Goal: Transaction & Acquisition: Download file/media

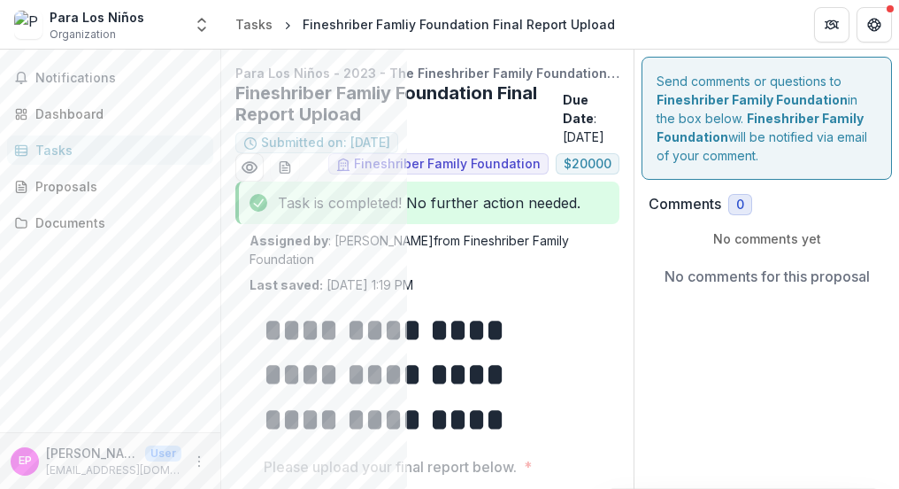
click at [393, 290] on p "Last saved: [DATE] 1:19 PM" at bounding box center [332, 284] width 164 height 19
click at [104, 74] on span "Notifications" at bounding box center [120, 78] width 171 height 15
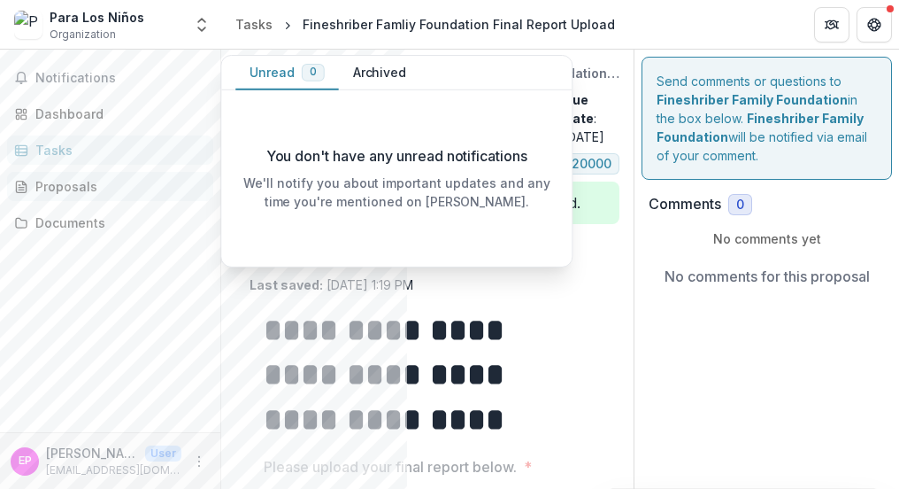
click at [84, 190] on div "Proposals" at bounding box center [117, 186] width 164 height 19
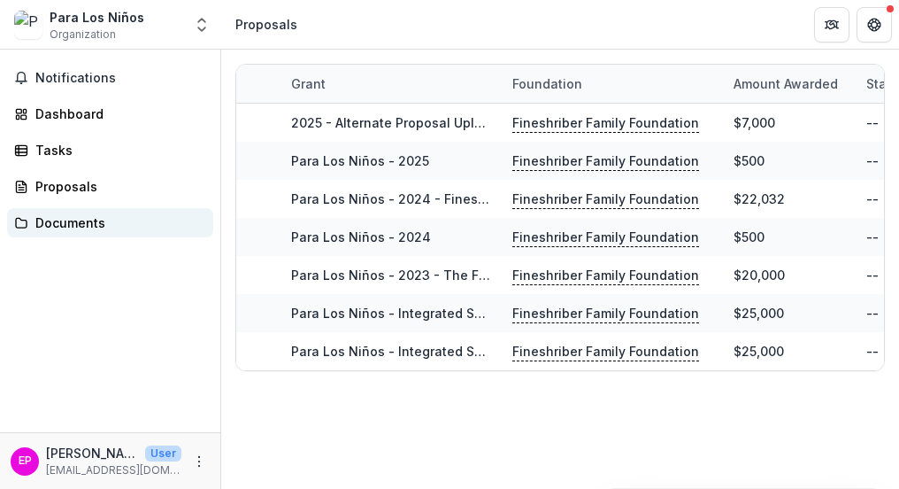
click at [81, 220] on div "Documents" at bounding box center [117, 222] width 164 height 19
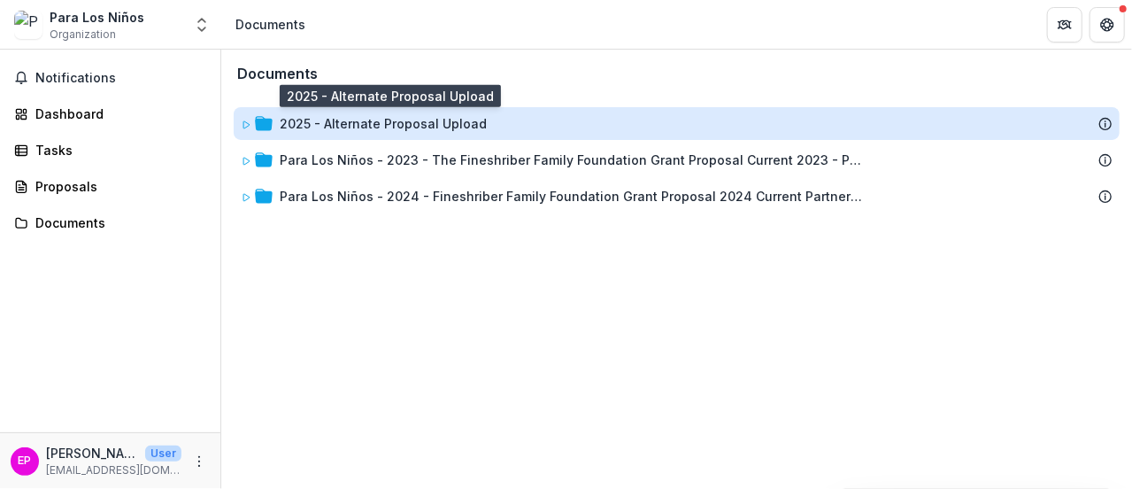
click at [403, 117] on div "2025 - Alternate Proposal Upload" at bounding box center [383, 123] width 207 height 19
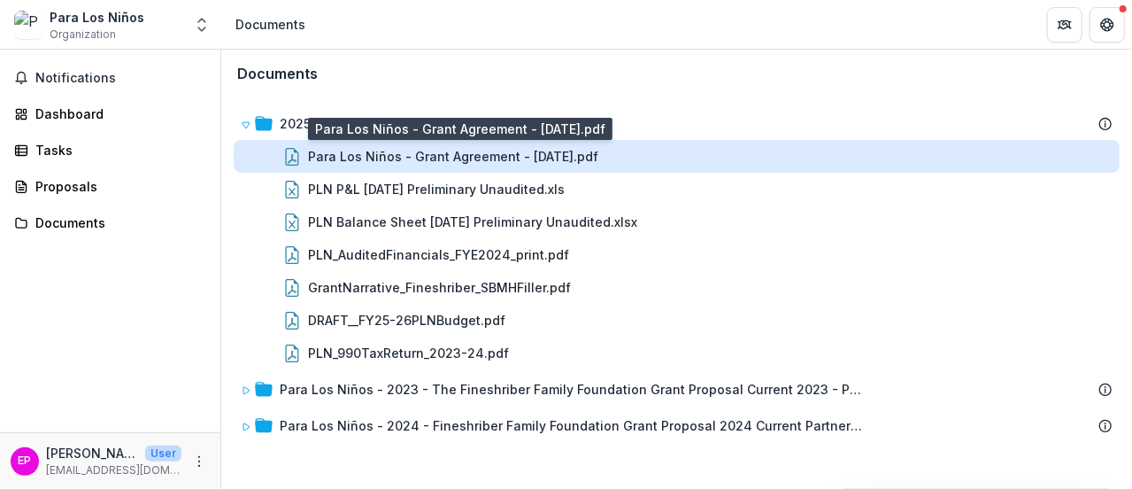
click at [428, 158] on div "Para Los Niños - Grant Agreement - [DATE].pdf" at bounding box center [453, 156] width 290 height 19
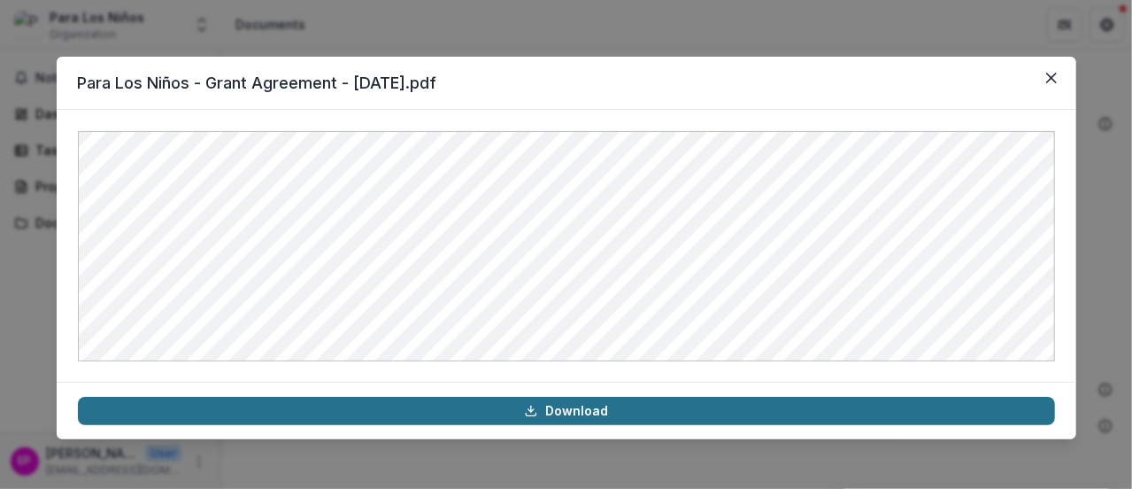
click at [486, 407] on link "Download" at bounding box center [566, 411] width 977 height 28
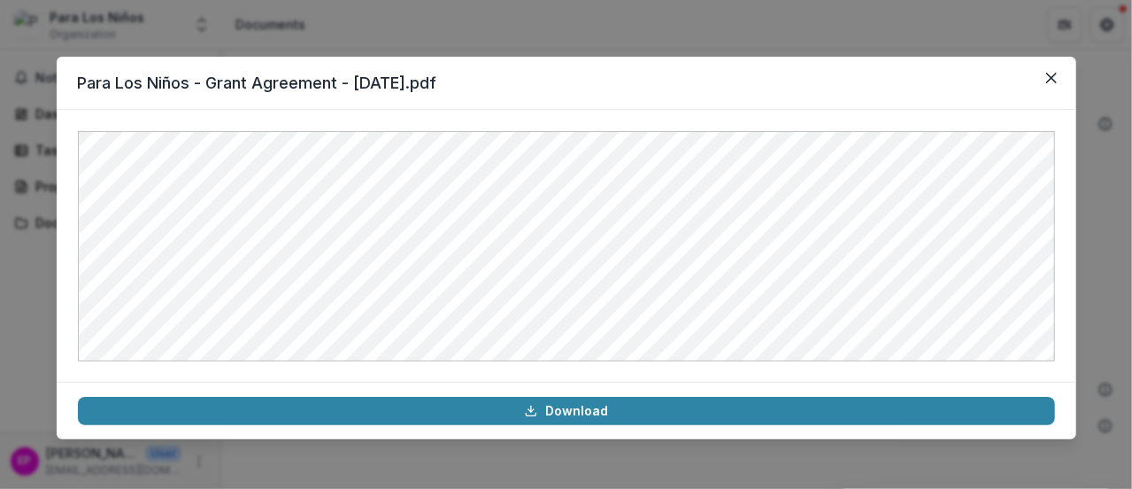
click at [737, 89] on header "Para Los Niños - Grant Agreement - [DATE].pdf" at bounding box center [567, 83] width 1020 height 53
click at [737, 73] on icon "Close" at bounding box center [1051, 78] width 11 height 11
